Goal: Transaction & Acquisition: Purchase product/service

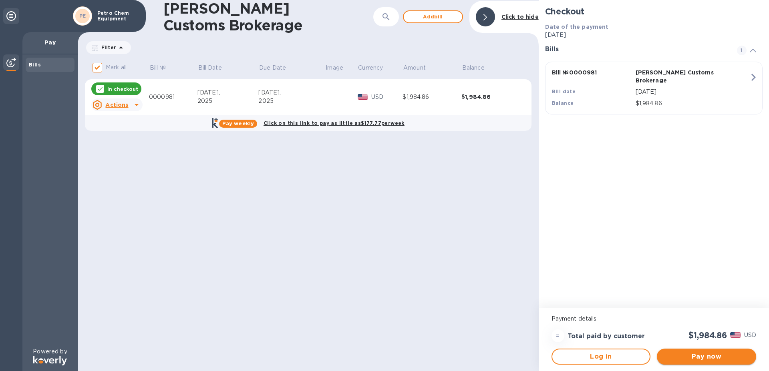
click at [701, 361] on span "Pay now" at bounding box center [706, 357] width 87 height 10
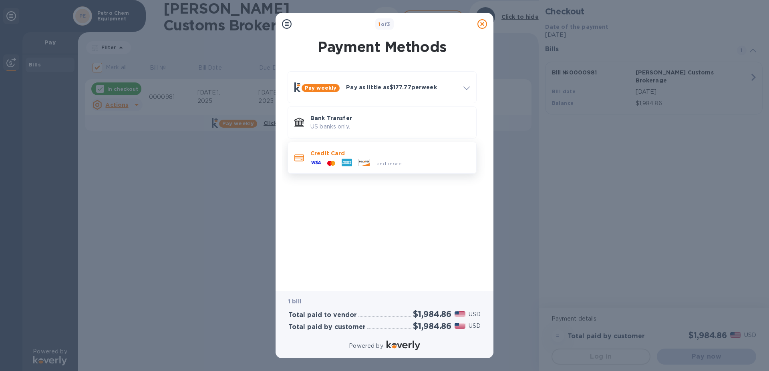
click at [355, 161] on div at bounding box center [364, 163] width 18 height 9
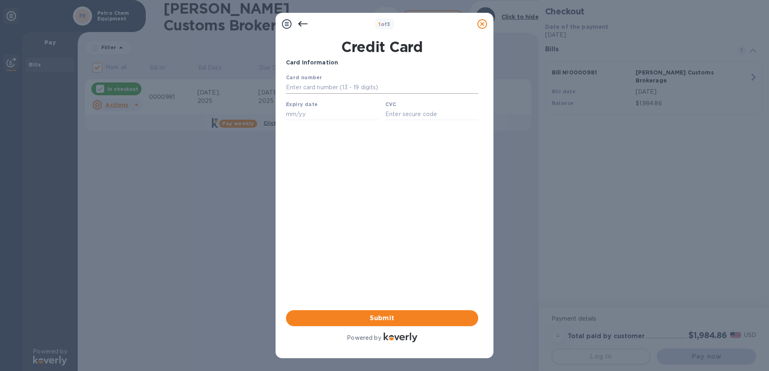
click at [295, 84] on input "text" at bounding box center [382, 88] width 192 height 12
type input "[CREDIT_CARD_NUMBER]"
click at [297, 117] on input "text" at bounding box center [332, 114] width 93 height 12
type input "07/29"
click at [411, 118] on input "text" at bounding box center [431, 114] width 93 height 12
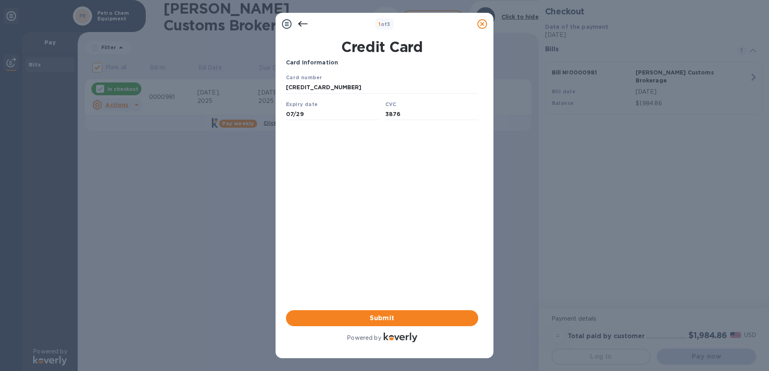
type input "3876"
click at [405, 215] on div "Card Information Your browser does not support iframes Submit Powered by" at bounding box center [382, 201] width 192 height 286
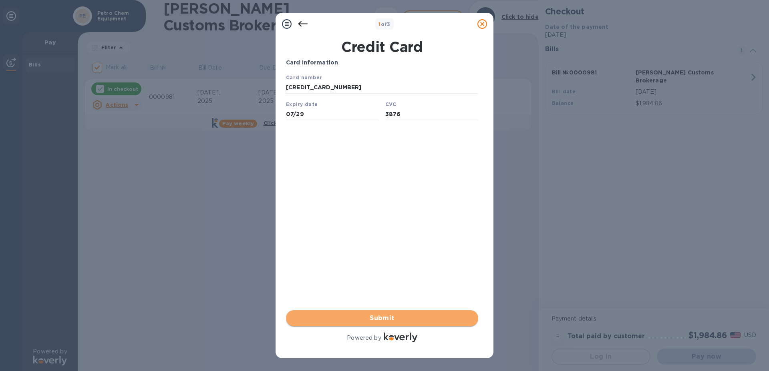
click at [404, 319] on span "Submit" at bounding box center [381, 319] width 179 height 10
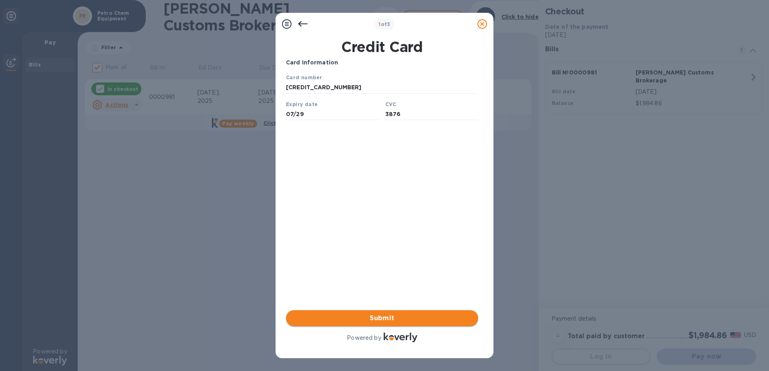
click at [381, 318] on span "Submit" at bounding box center [381, 319] width 179 height 10
